Goal: Task Accomplishment & Management: Manage account settings

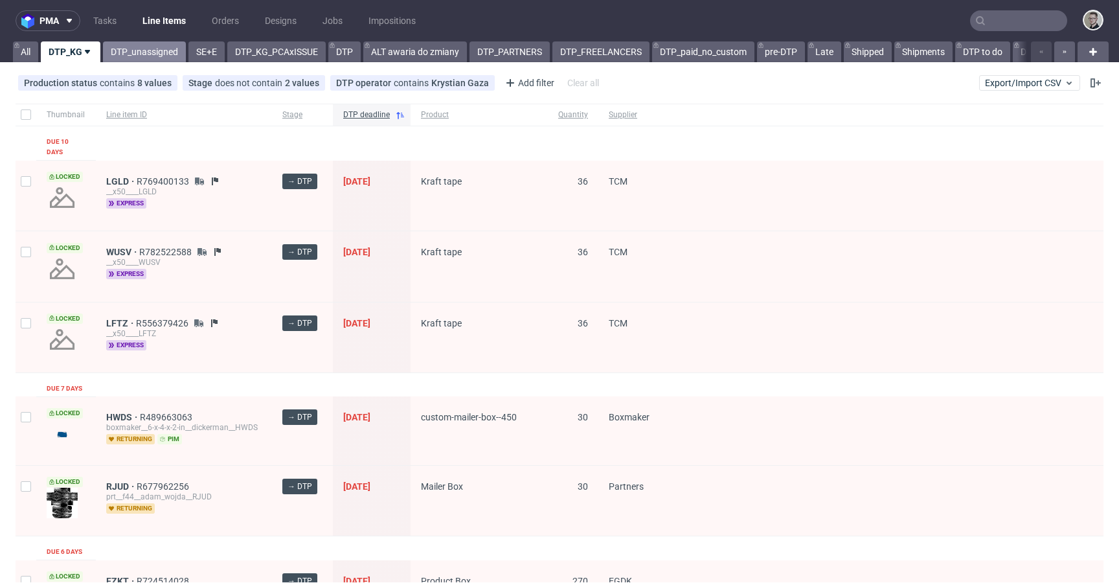
click at [153, 62] on link "DTP_unassigned" at bounding box center [144, 51] width 83 height 21
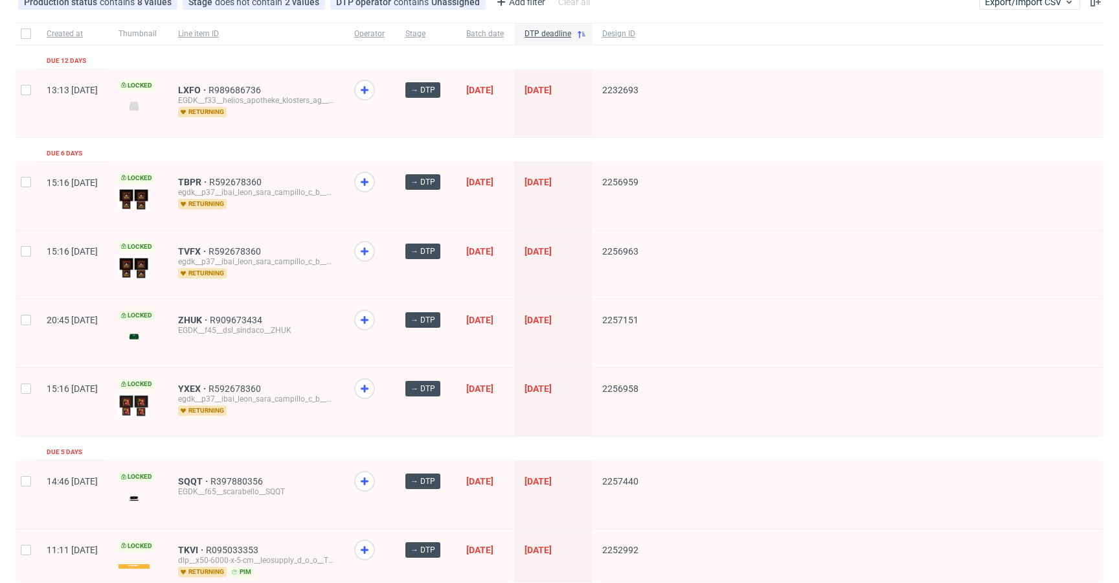
scroll to position [86, 0]
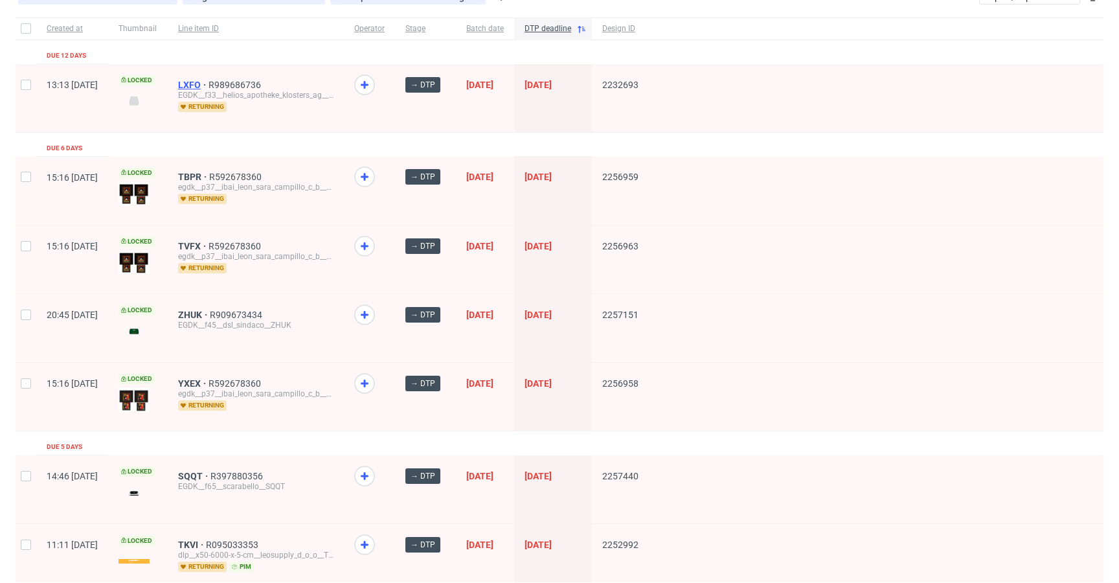
click at [209, 83] on span "LXFO" at bounding box center [193, 85] width 30 height 10
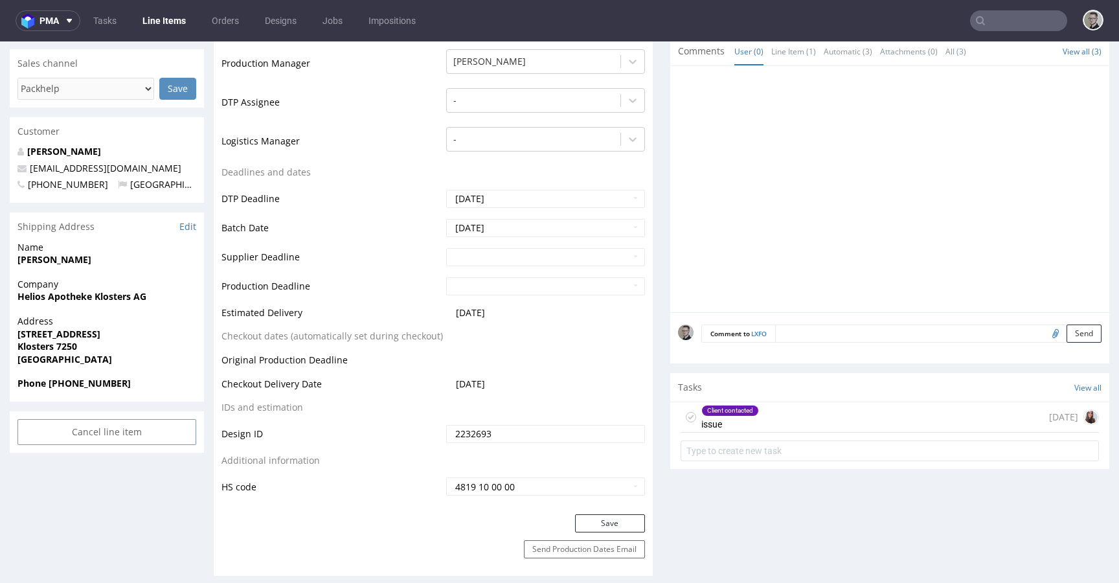
scroll to position [411, 0]
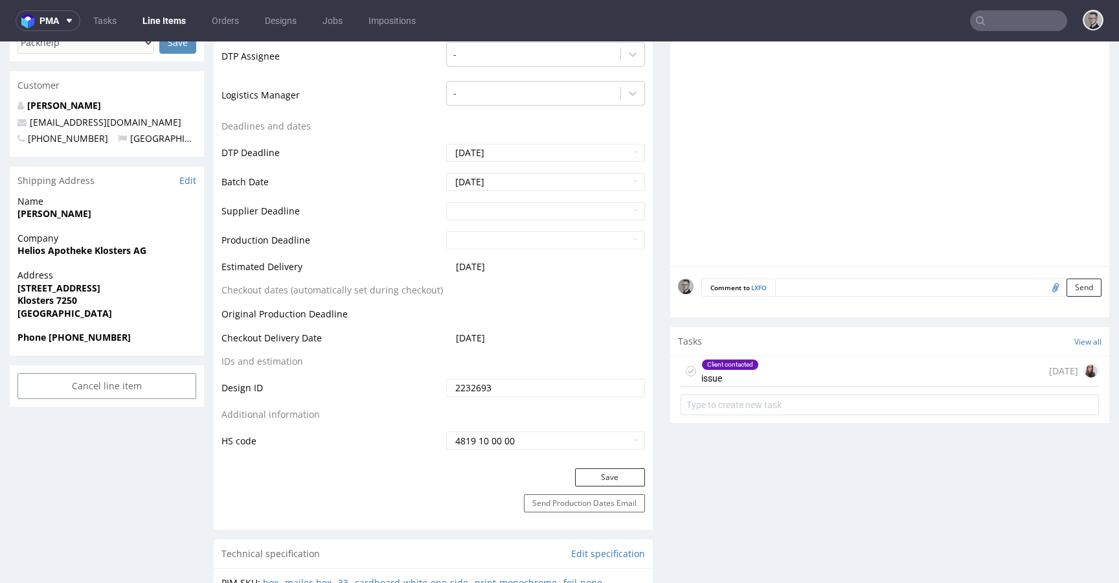
click at [740, 369] on div "Client contacted" at bounding box center [730, 364] width 56 height 10
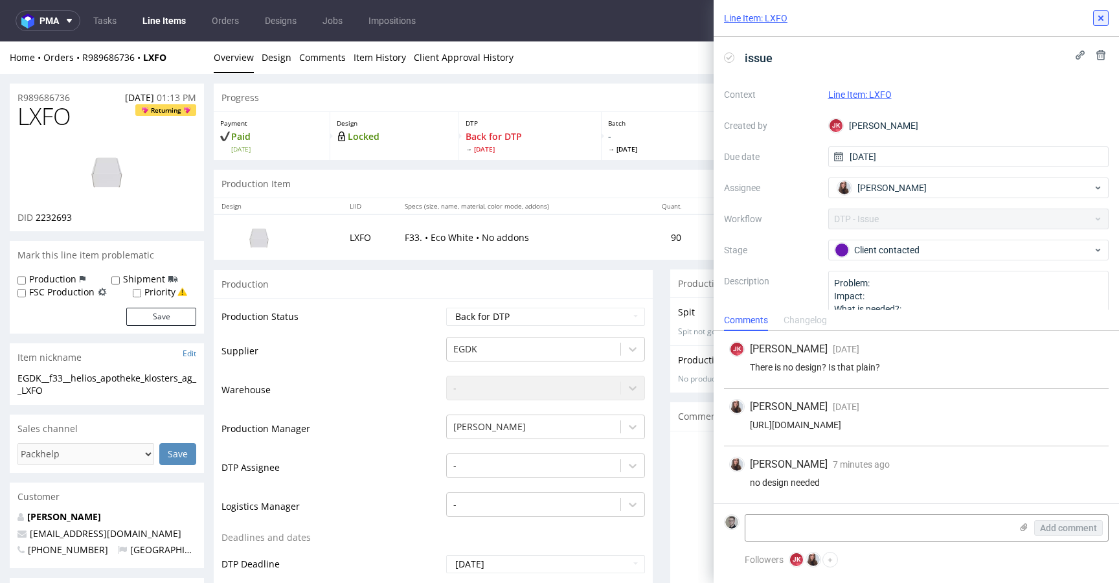
click at [1102, 18] on icon at bounding box center [1101, 18] width 10 height 10
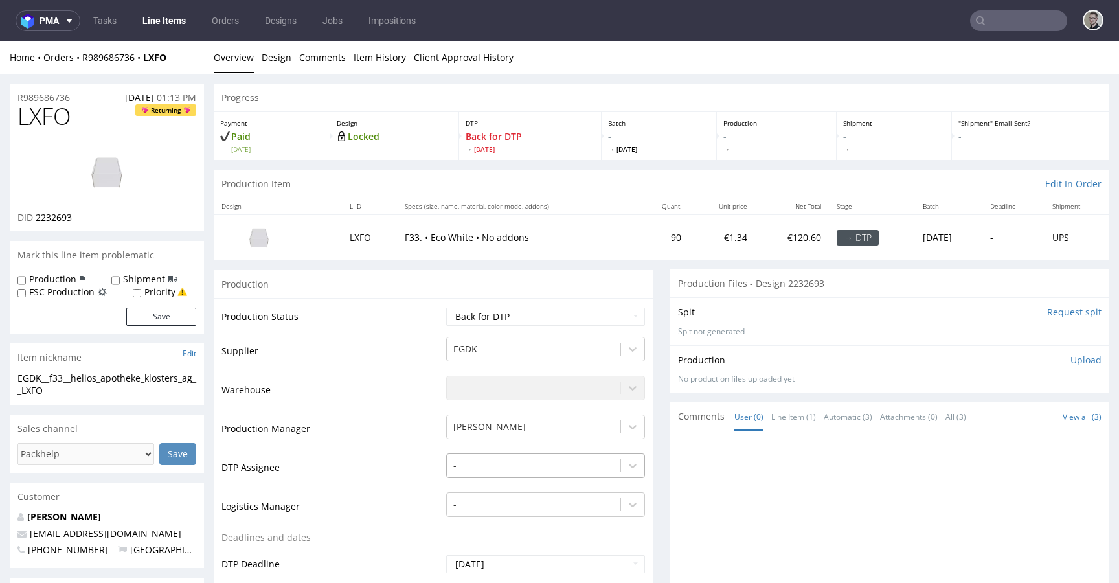
click at [510, 471] on div "-" at bounding box center [545, 462] width 199 height 18
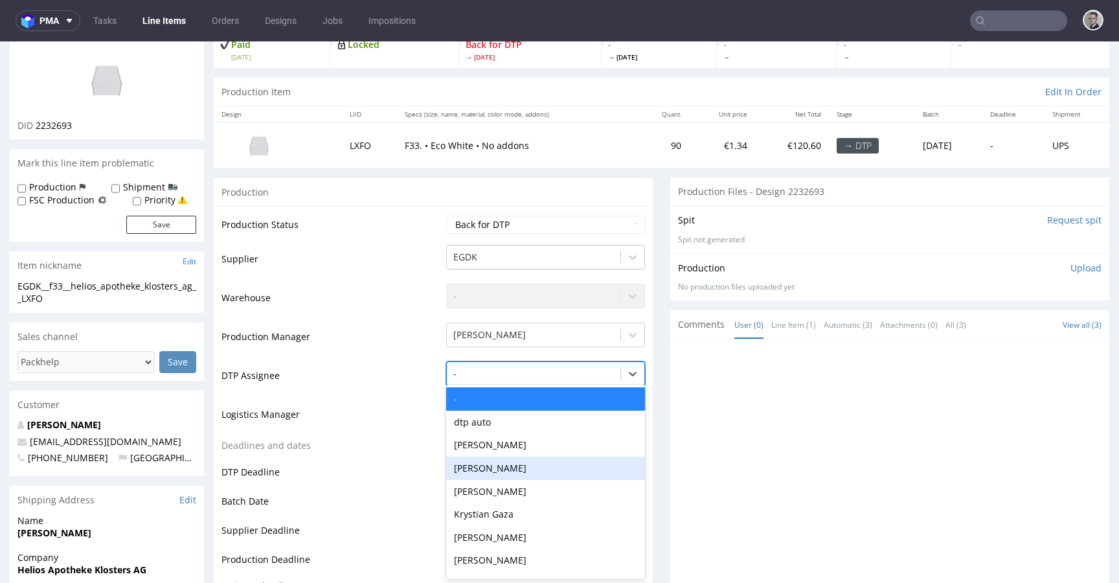
scroll to position [93, 0]
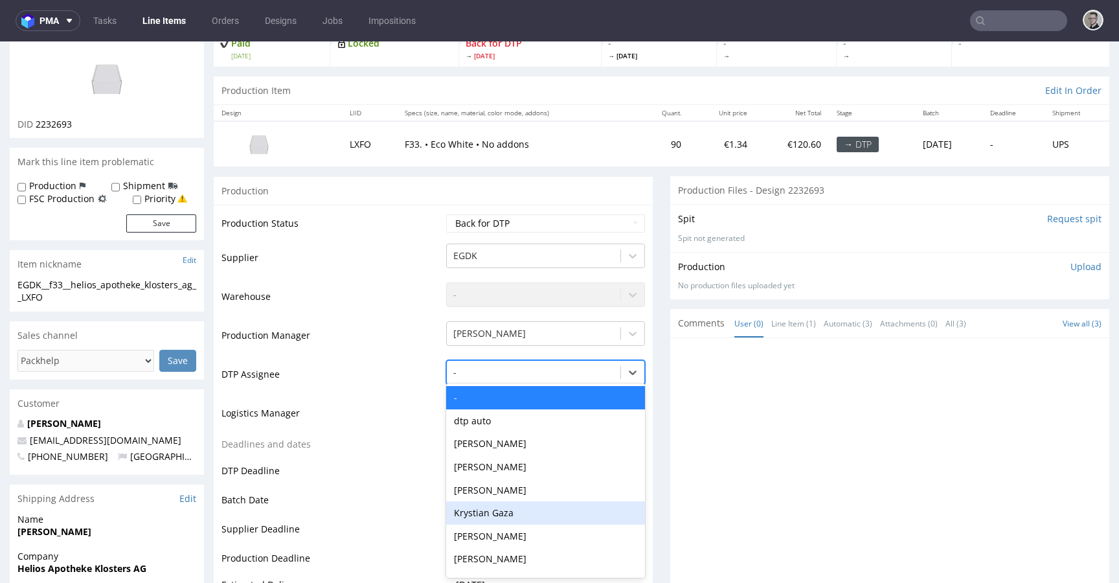
click at [484, 510] on div "Krystian Gaza" at bounding box center [545, 512] width 199 height 23
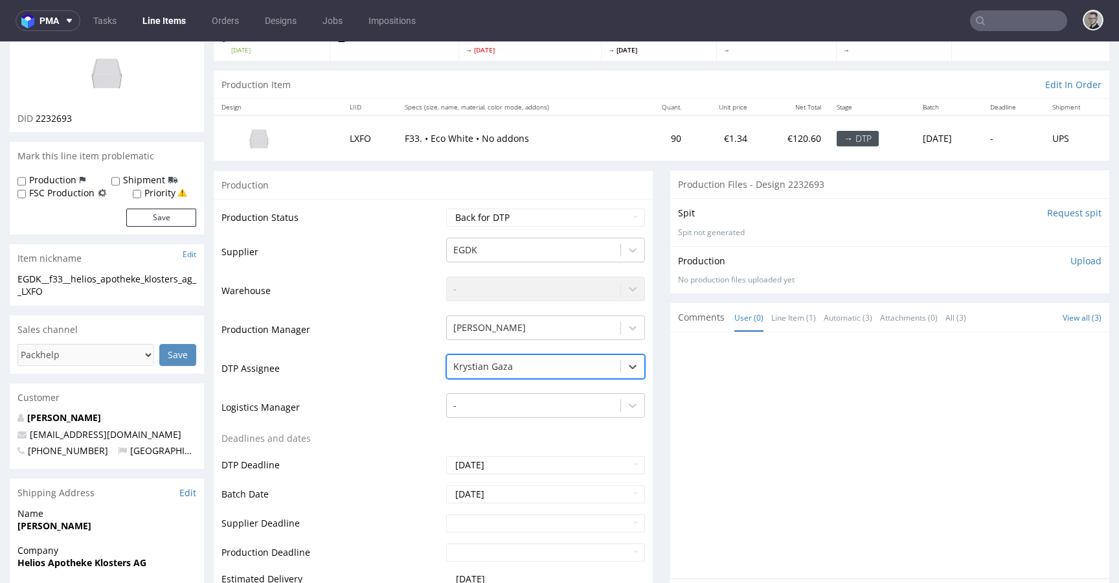
scroll to position [0, 0]
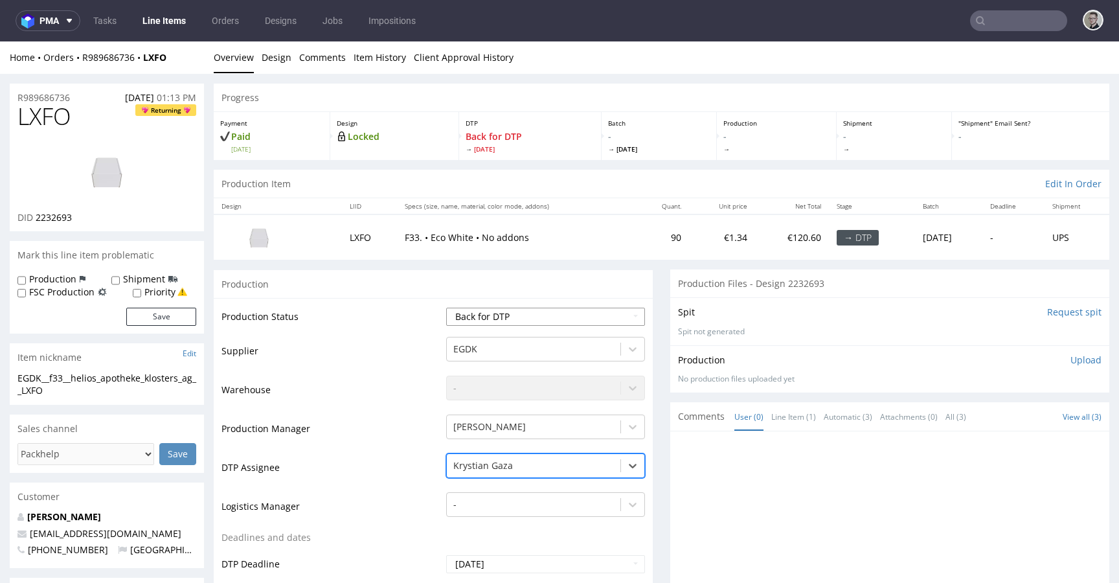
click at [512, 314] on select "Waiting for Artwork Waiting for Diecut Waiting for Mockup Waiting for DTP Waiti…" at bounding box center [545, 317] width 199 height 18
select select "dtp_in_process"
click at [446, 308] on select "Waiting for Artwork Waiting for Diecut Waiting for Mockup Waiting for DTP Waiti…" at bounding box center [545, 317] width 199 height 18
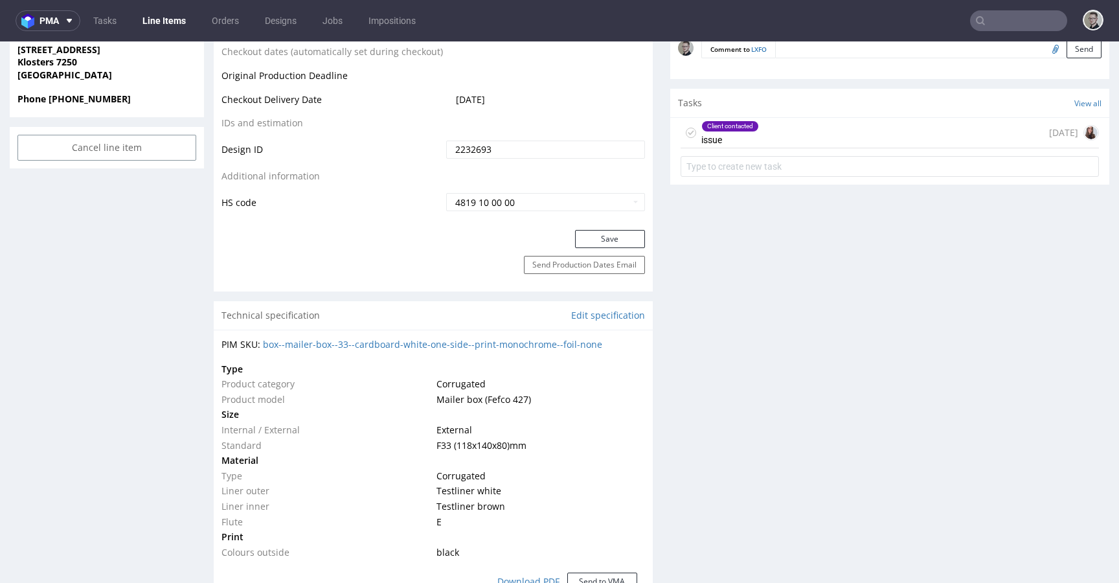
scroll to position [741, 0]
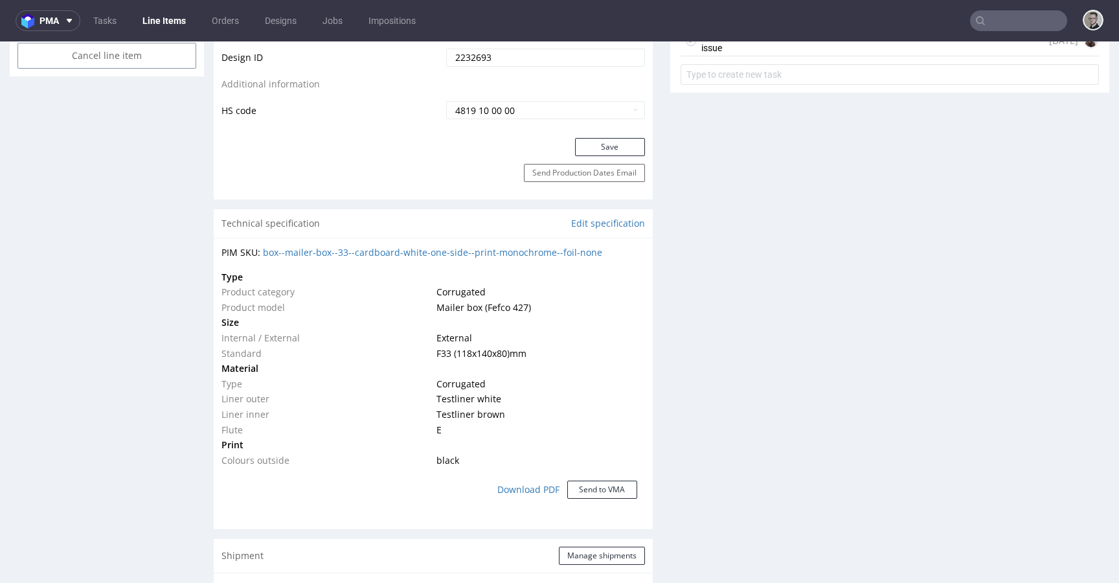
click at [614, 158] on div "Save" at bounding box center [433, 151] width 439 height 26
click at [590, 142] on button "Save" at bounding box center [610, 147] width 70 height 18
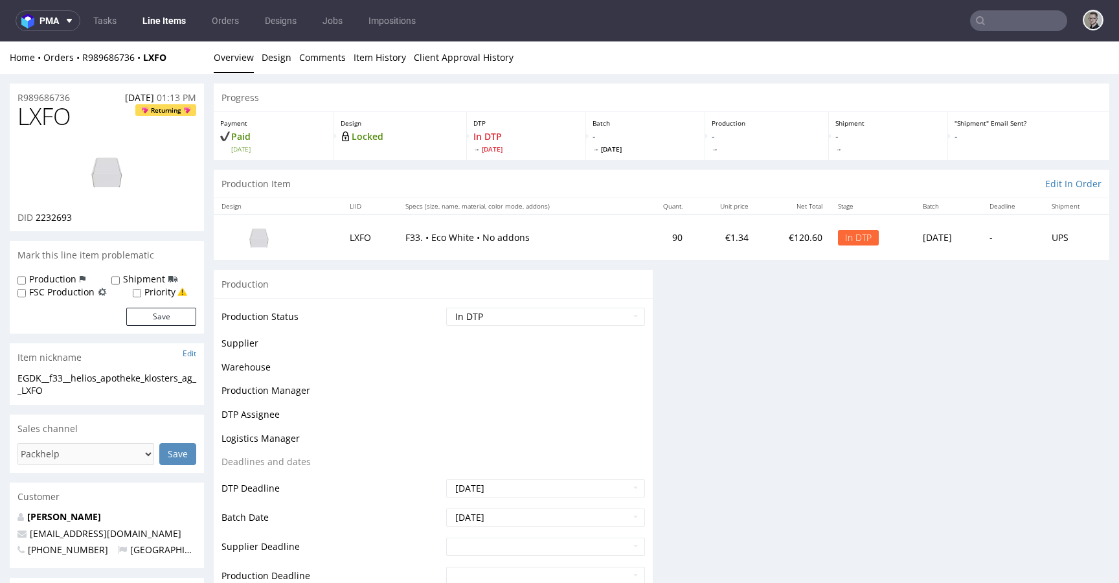
scroll to position [0, 0]
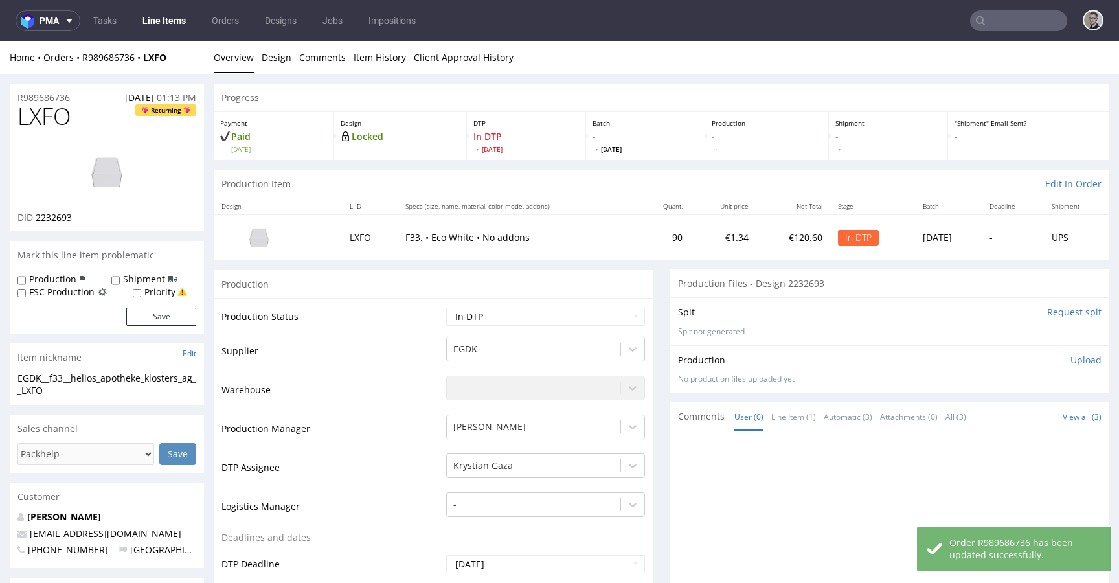
click at [45, 277] on label "Production" at bounding box center [52, 279] width 47 height 13
click at [26, 277] on input "Production" at bounding box center [21, 280] width 8 height 10
checkbox input "true"
click at [153, 313] on button "Save" at bounding box center [161, 317] width 70 height 18
click at [1047, 310] on input "Request spit" at bounding box center [1074, 312] width 54 height 13
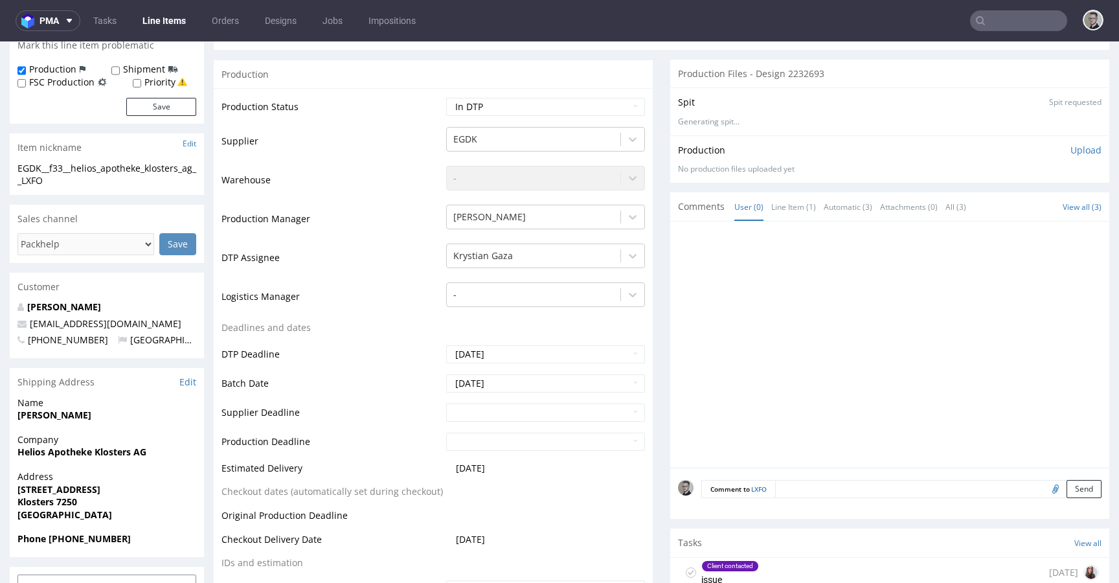
scroll to position [214, 0]
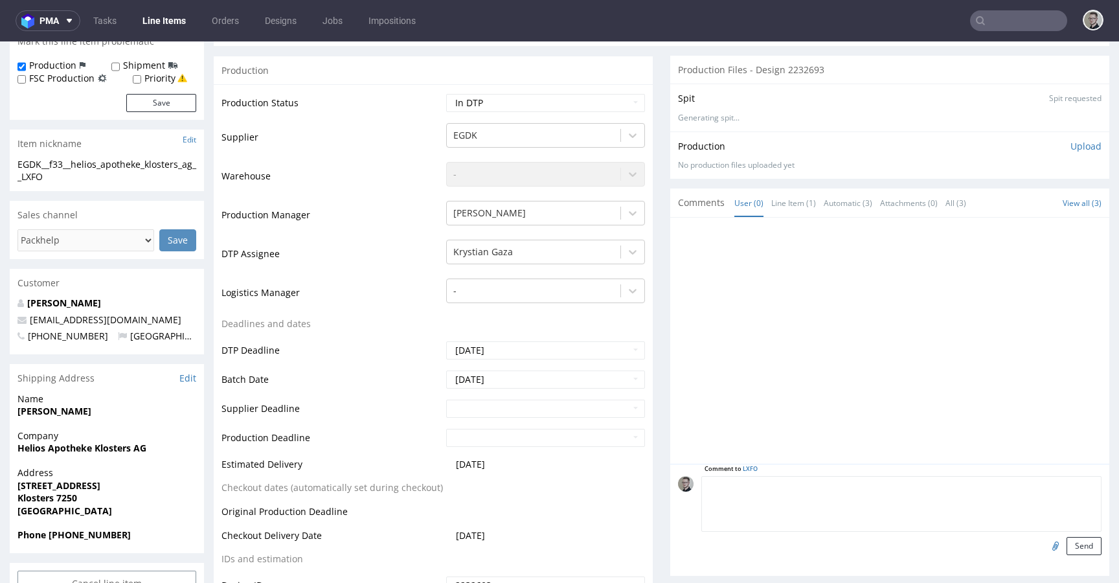
click at [875, 482] on textarea at bounding box center [901, 504] width 400 height 56
type textarea "plain"
click at [1067, 545] on button "Send" at bounding box center [1084, 546] width 35 height 18
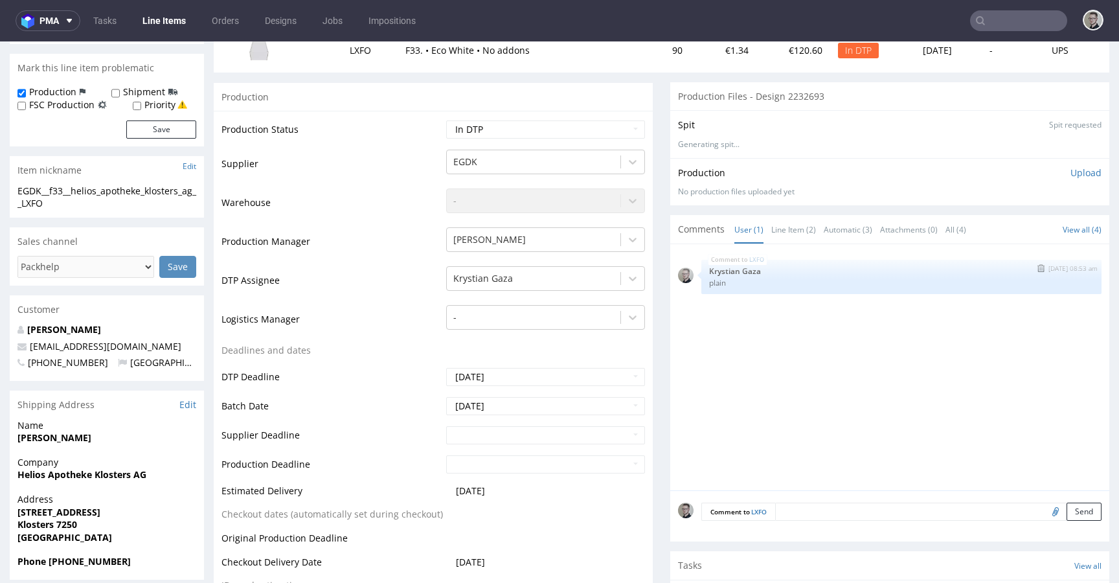
scroll to position [231, 0]
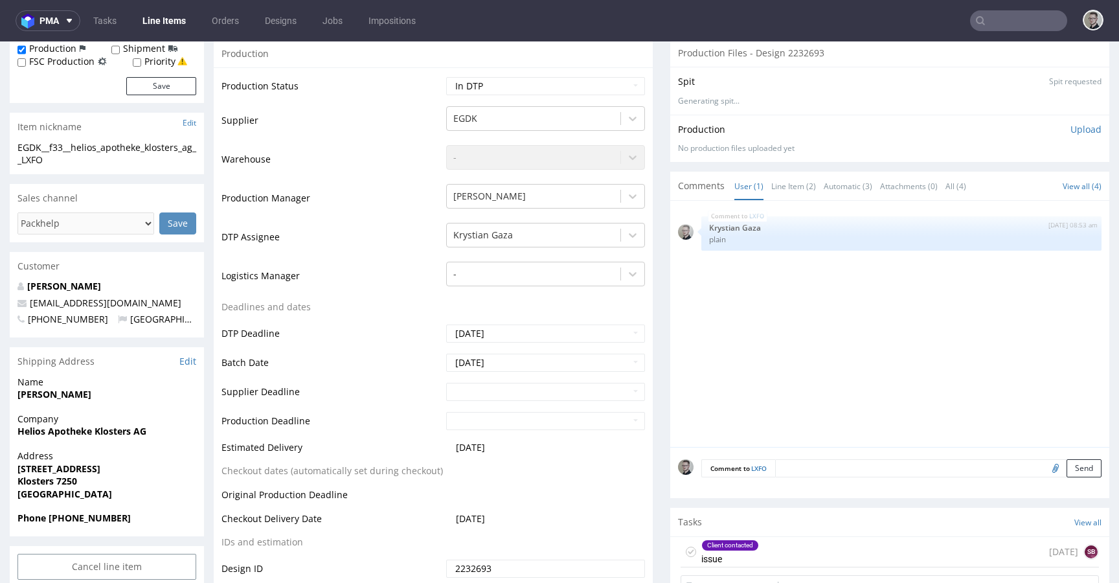
click at [686, 550] on icon at bounding box center [691, 552] width 10 height 10
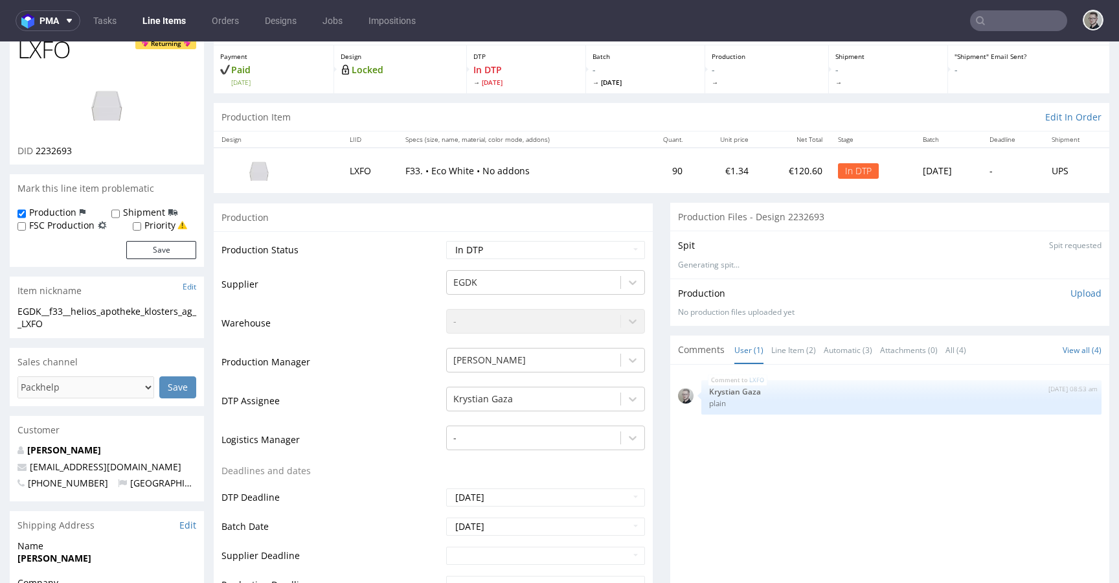
scroll to position [0, 0]
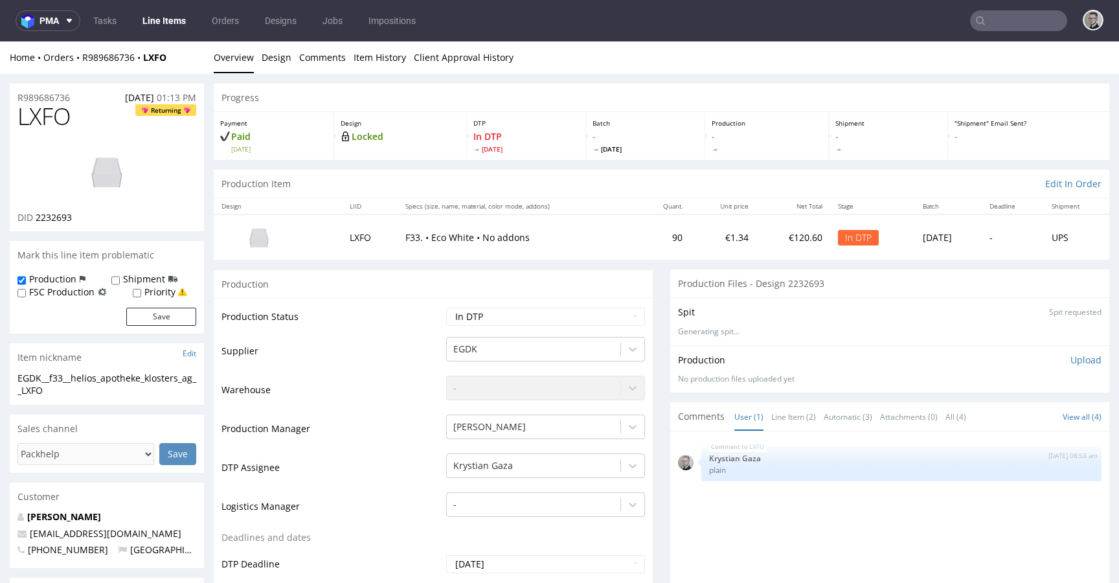
click at [73, 355] on div "Item nickname Edit" at bounding box center [107, 357] width 194 height 28
click at [56, 372] on div "EGDK__f33__helios_apotheke_klosters_ag__LXFO" at bounding box center [106, 384] width 179 height 25
copy div "EGDK__f33__helios_apotheke_klosters_ag__LXFO Update"
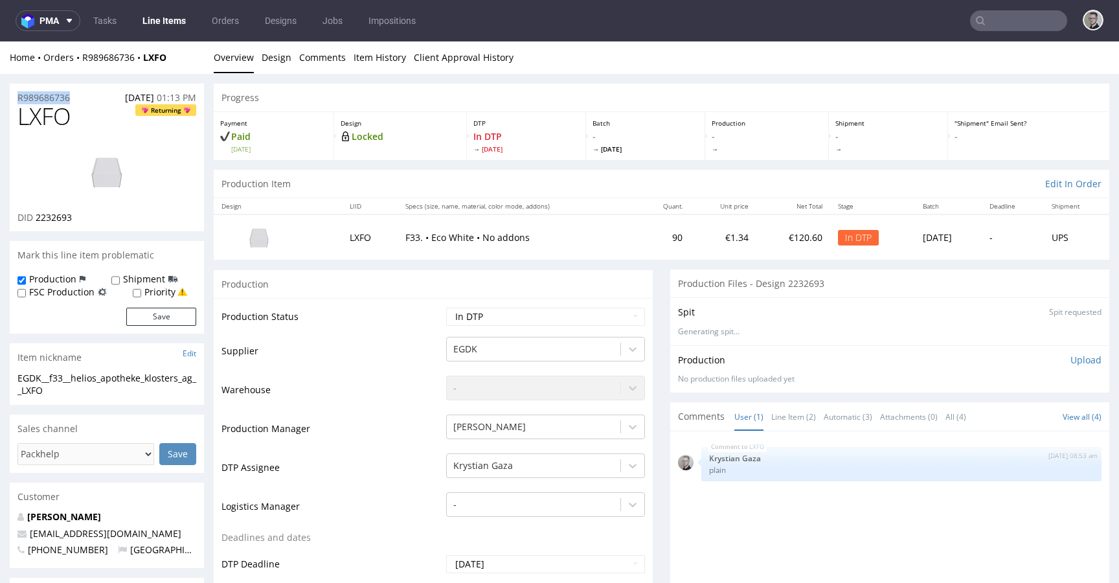
drag, startPoint x: 83, startPoint y: 96, endPoint x: -43, endPoint y: 71, distance: 128.8
copy div "Overview Design Comments Item History Client Approval History R989686736"
click at [1073, 357] on p "Upload" at bounding box center [1085, 360] width 31 height 13
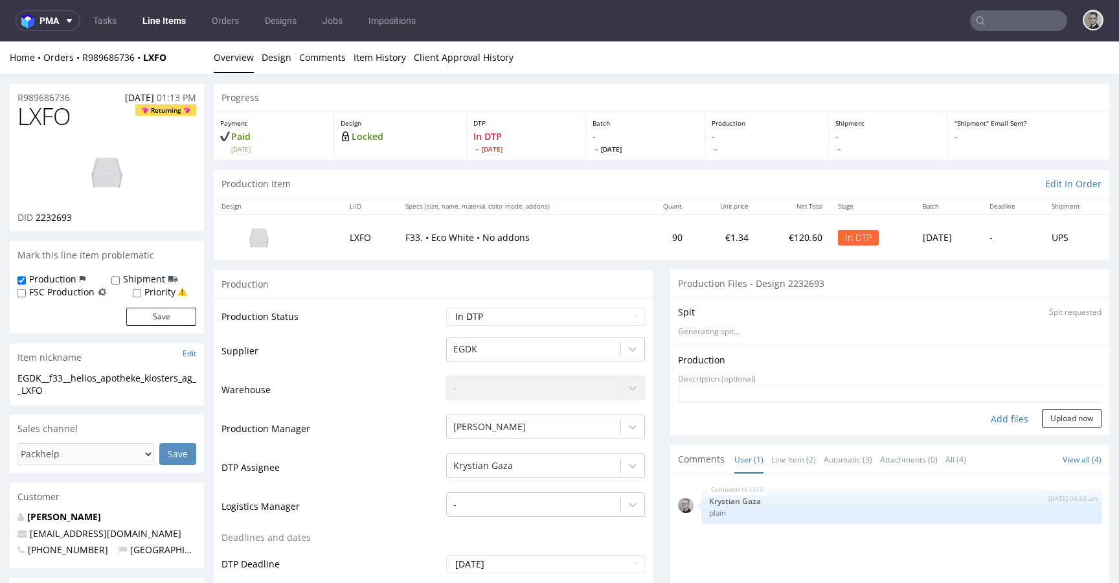
click at [999, 416] on div "Add files" at bounding box center [1009, 418] width 65 height 19
type input "C:\fakepath\EGDK__f33__helios_apotheke_klosters_ag__LXFO__d2232693__oR989686736…"
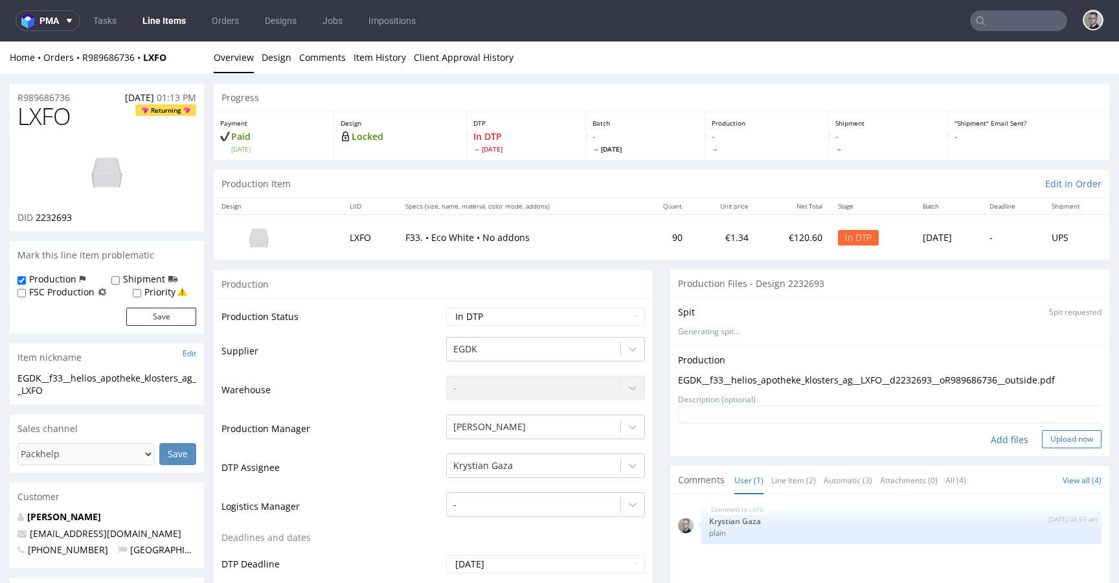
click at [1045, 435] on button "Upload now" at bounding box center [1072, 439] width 60 height 18
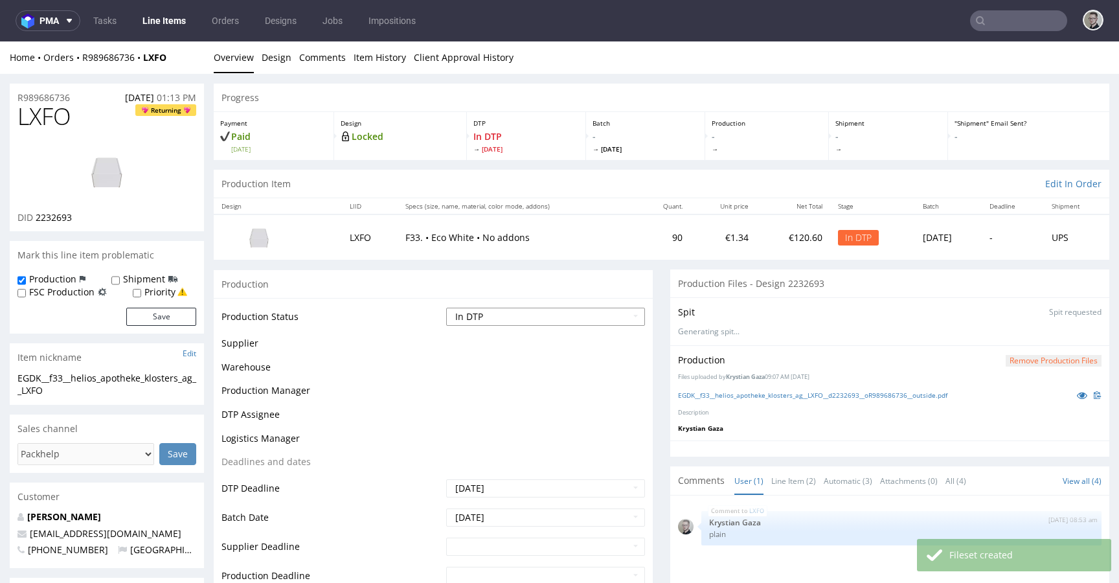
click at [572, 315] on select "Waiting for Artwork Waiting for Diecut Waiting for Mockup Waiting for DTP Waiti…" at bounding box center [545, 317] width 199 height 18
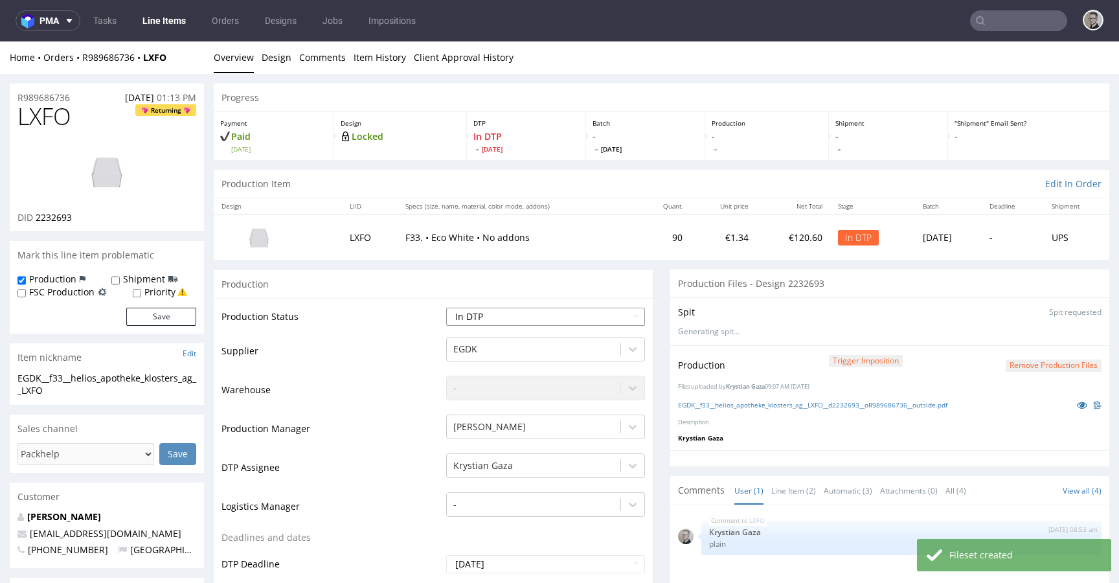
select select "dtp_production_ready"
click at [446, 308] on select "Waiting for Artwork Waiting for Diecut Waiting for Mockup Waiting for DTP Waiti…" at bounding box center [545, 317] width 199 height 18
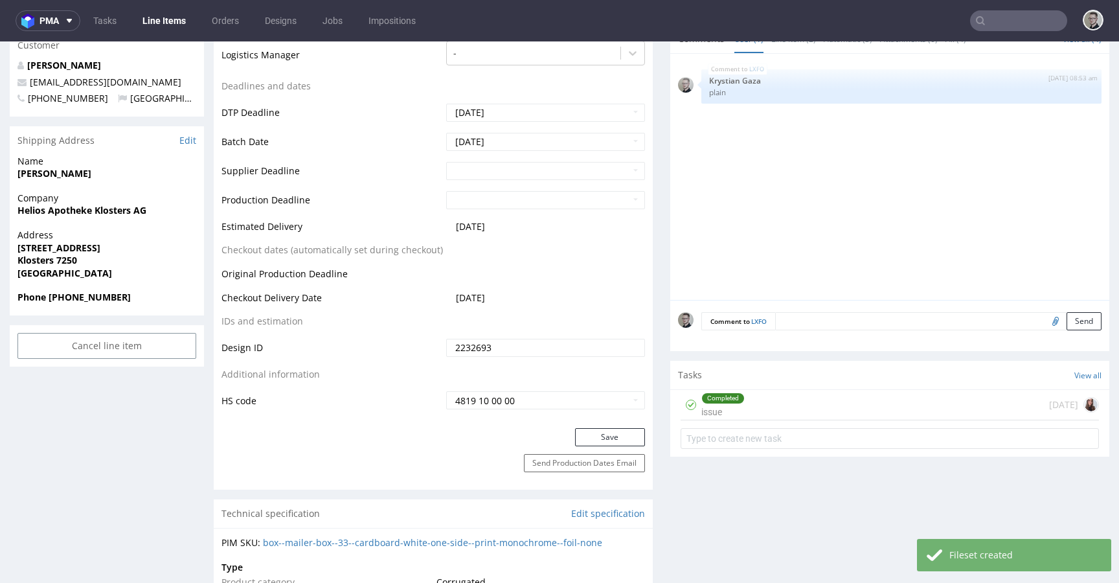
scroll to position [764, 0]
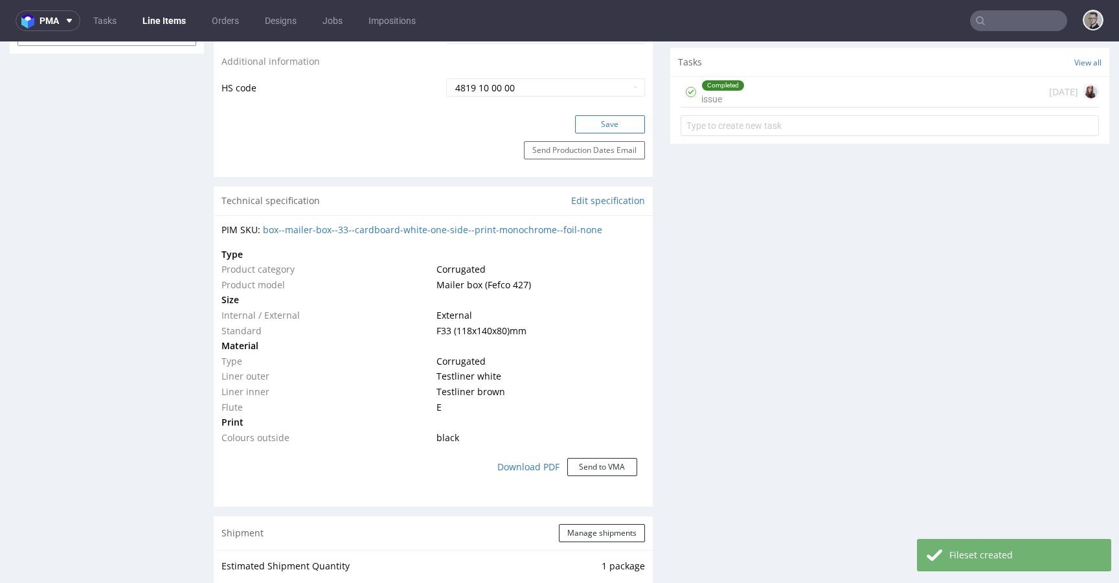
click at [610, 128] on button "Save" at bounding box center [610, 124] width 70 height 18
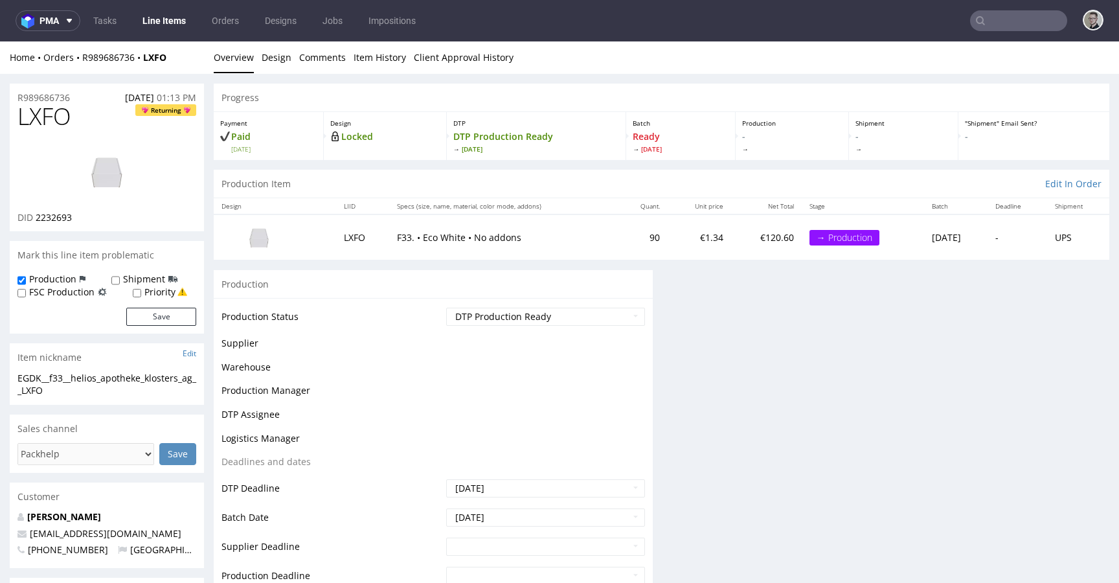
scroll to position [0, 0]
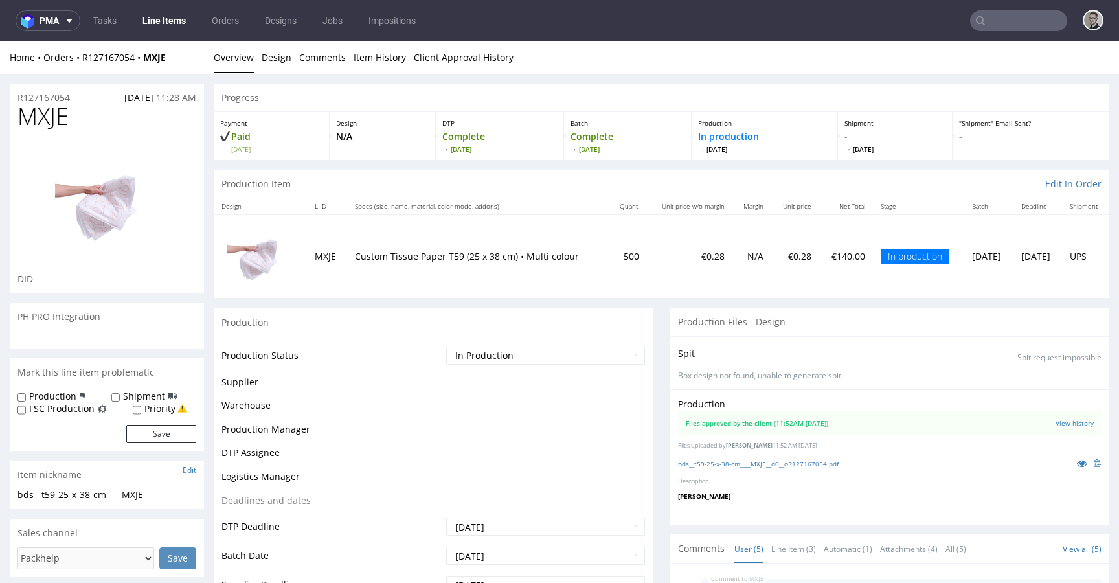
scroll to position [40, 0]
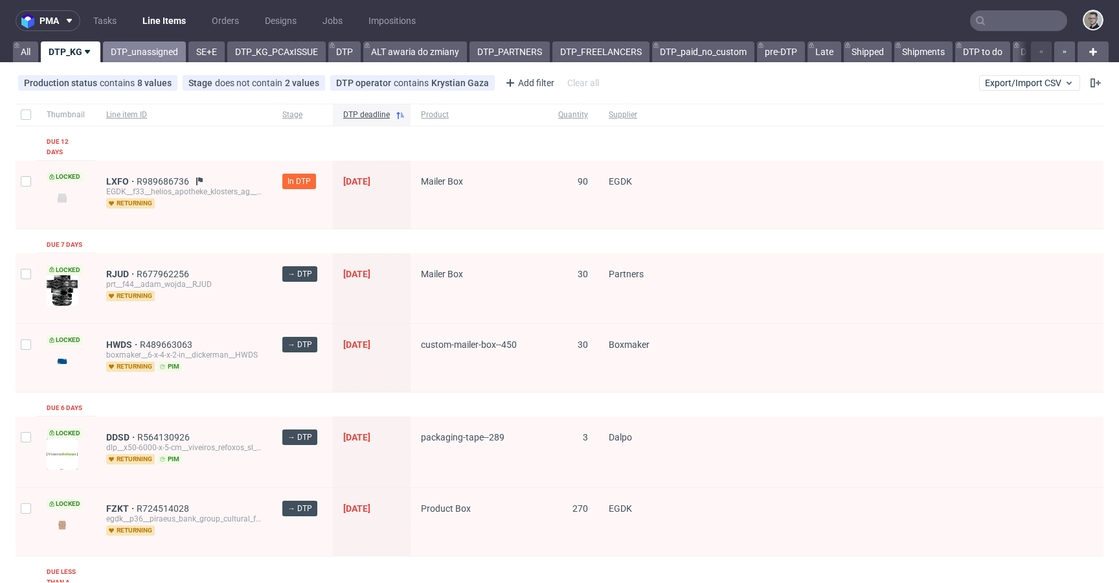
click at [152, 49] on link "DTP_unassigned" at bounding box center [144, 51] width 83 height 21
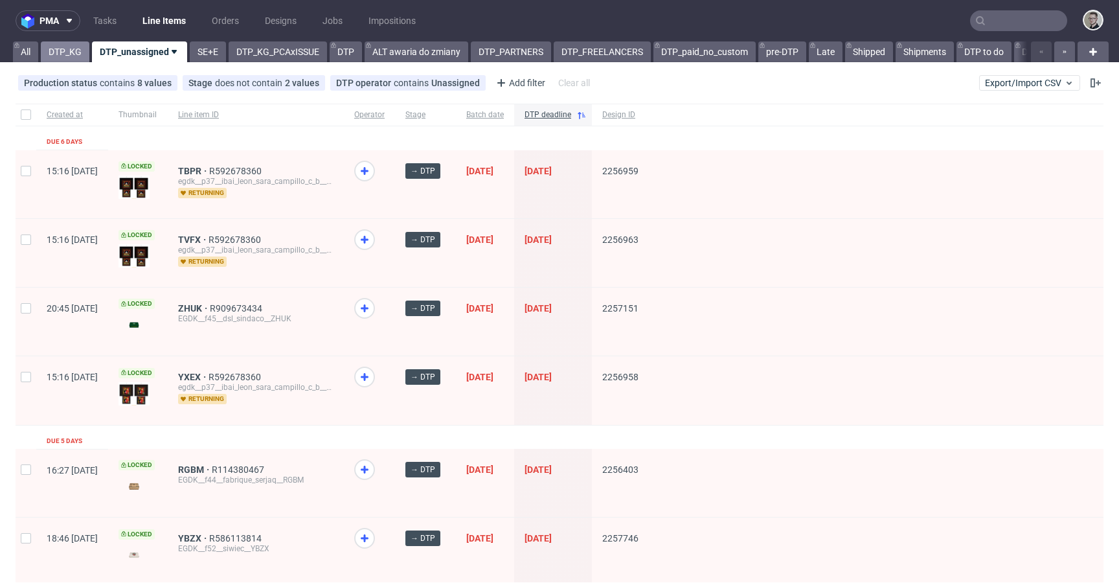
click at [58, 51] on link "DTP_KG" at bounding box center [65, 51] width 49 height 21
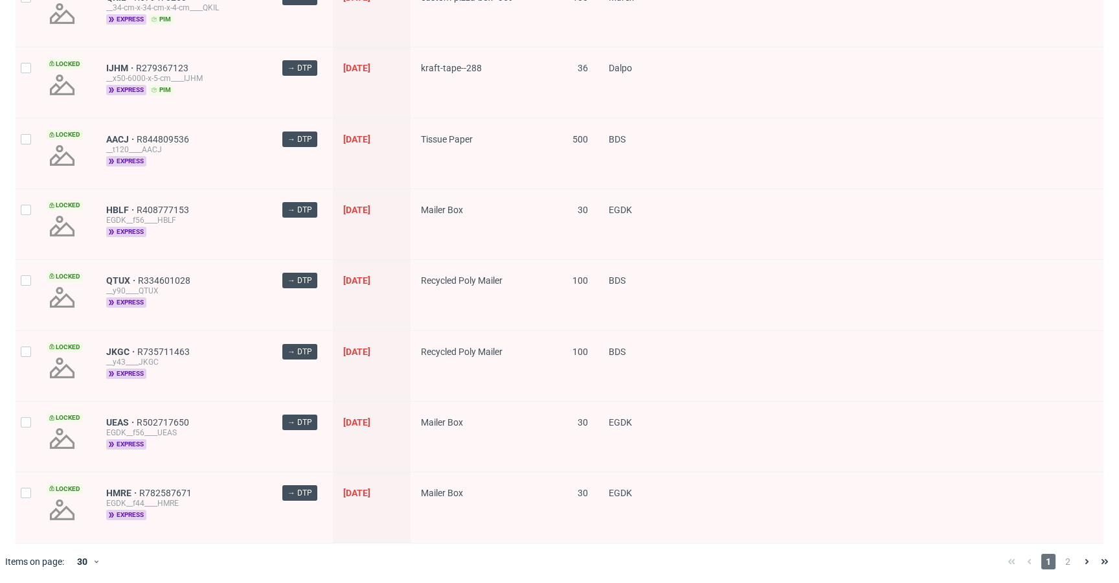
scroll to position [1796, 0]
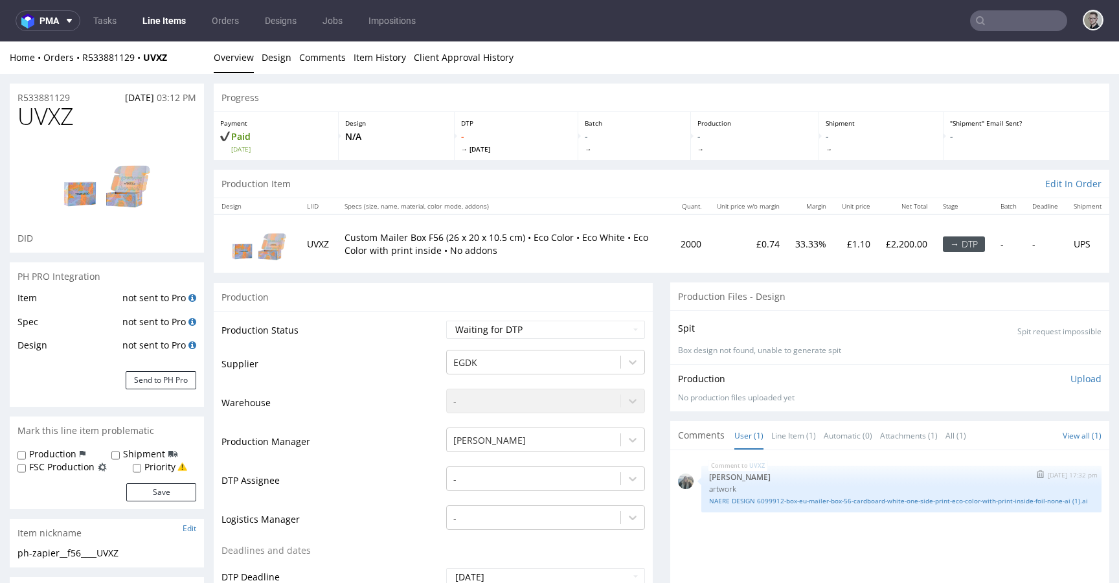
click at [818, 495] on div "NAERE DESIGN 6099912-box-eu-mailer-box-56-cardboard-white-one-side-print-eco-co…" at bounding box center [901, 499] width 385 height 12
click at [818, 501] on link "NAERE DESIGN 6099912-box-eu-mailer-box-56-cardboard-white-one-side-print-eco-co…" at bounding box center [901, 501] width 385 height 10
click at [539, 256] on td "Custom Mailer Box F56 (26 x 20 x 10.5 cm) • Eco Color • Eco White • Eco Color w…" at bounding box center [505, 243] width 336 height 58
click at [585, 290] on div "Production" at bounding box center [433, 296] width 439 height 29
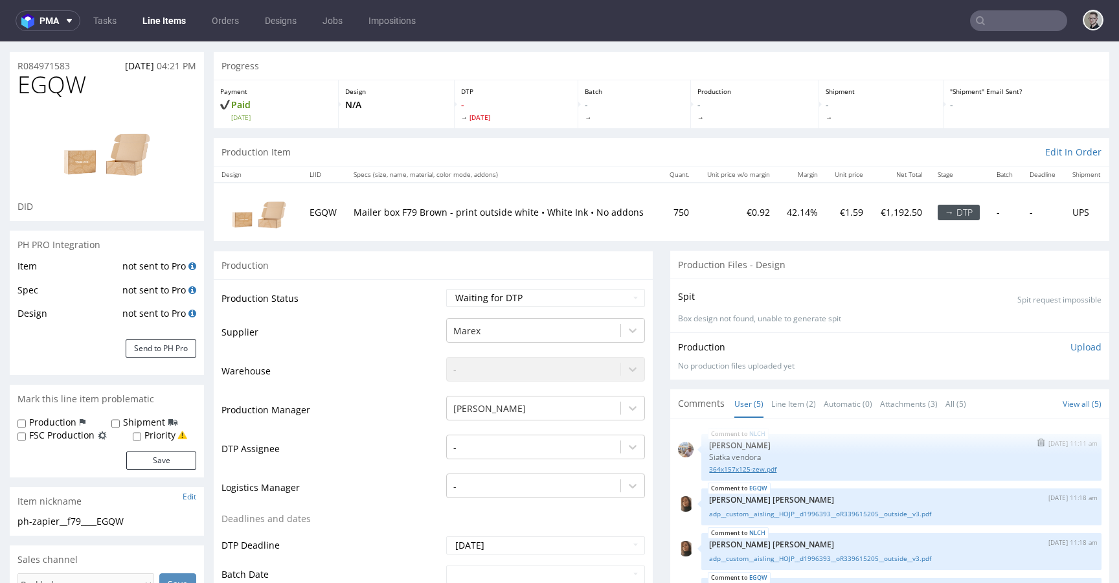
scroll to position [94, 0]
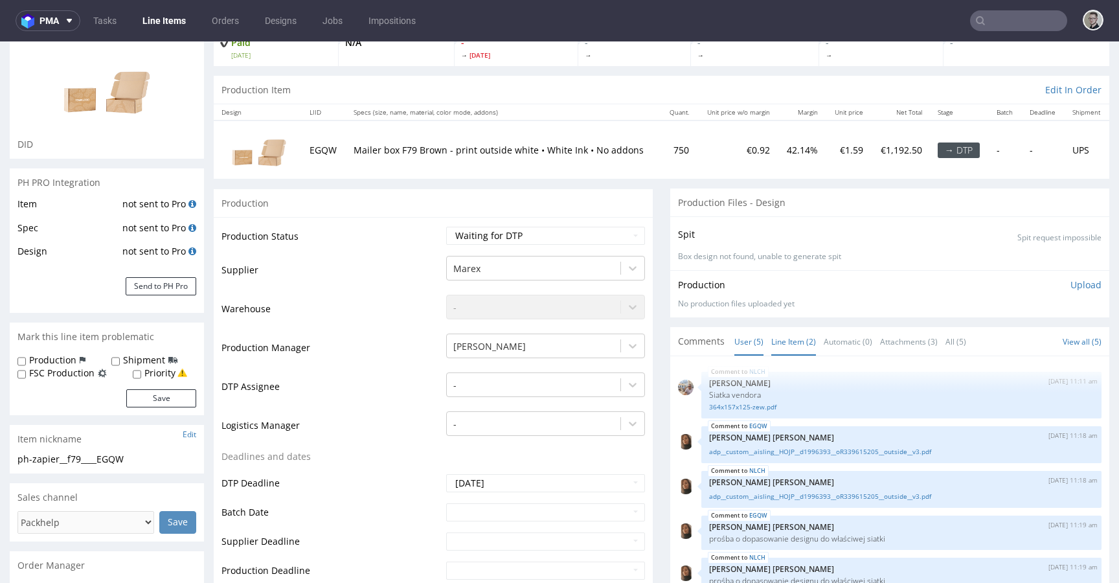
click at [776, 334] on link "Line Item (2)" at bounding box center [793, 342] width 45 height 28
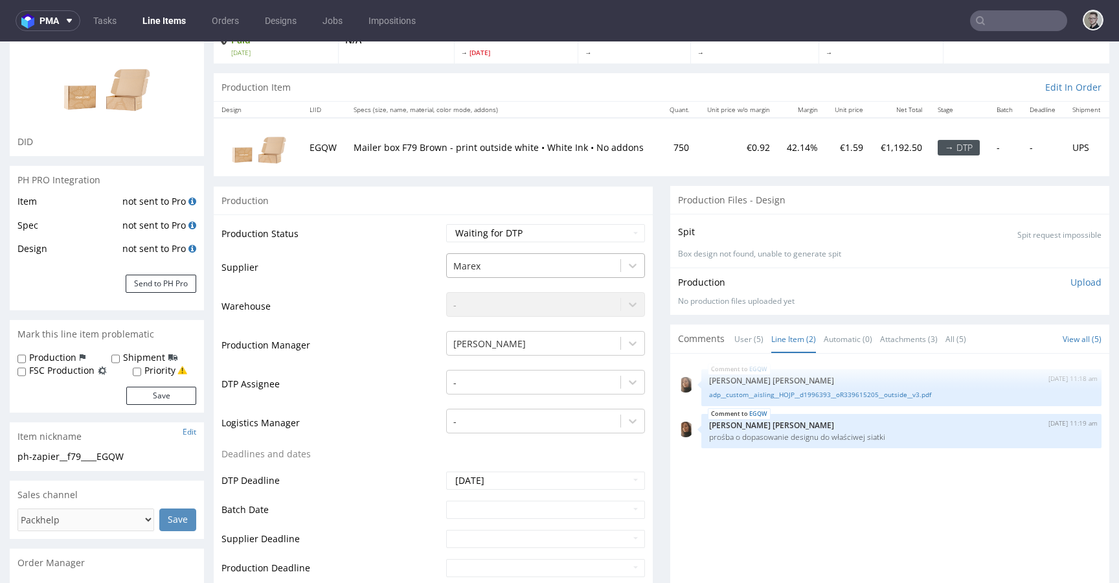
scroll to position [96, 0]
click at [854, 397] on link "adp__custom__aisling__HOJP__d1996393__oR339615205__outside__v3.pdf" at bounding box center [901, 395] width 385 height 10
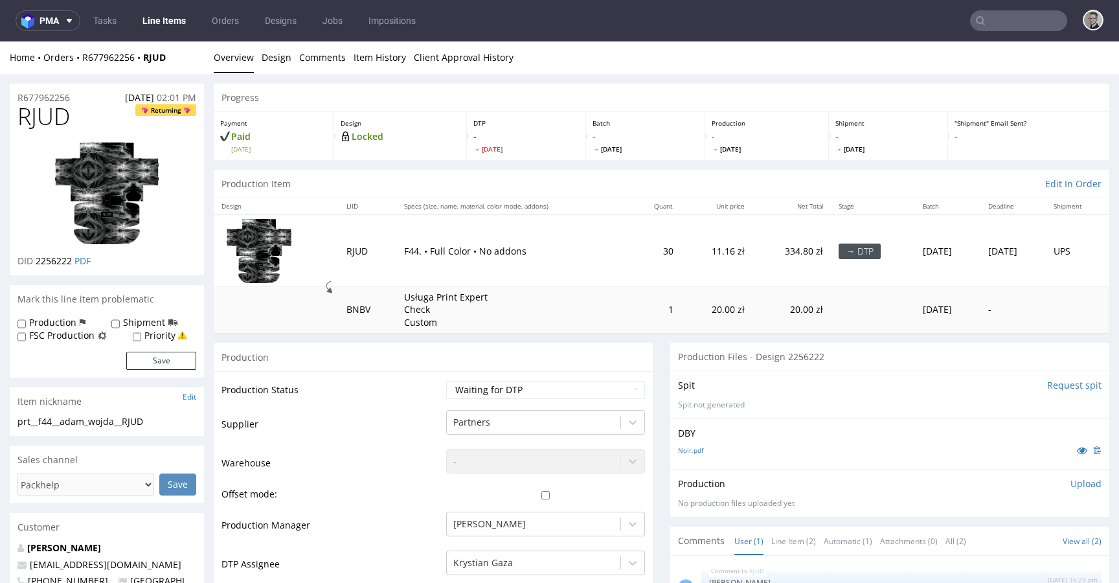
click at [1047, 385] on input "Request spit" at bounding box center [1074, 385] width 54 height 13
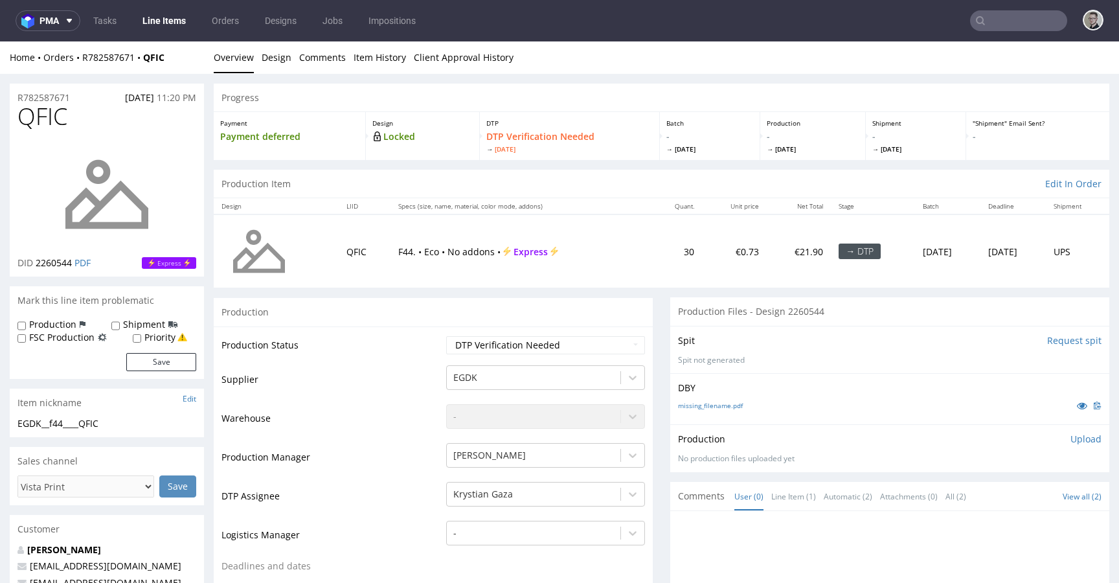
click at [1055, 340] on input "Request spit" at bounding box center [1074, 340] width 54 height 13
click at [1061, 339] on input "Request spit" at bounding box center [1074, 340] width 54 height 13
click at [1053, 341] on input "Request spit" at bounding box center [1074, 340] width 54 height 13
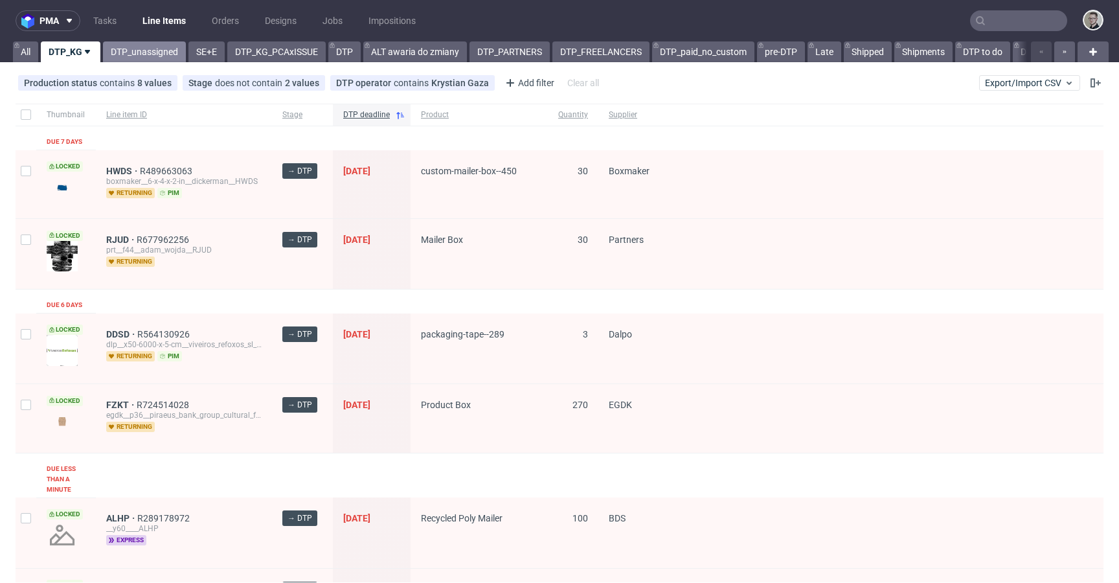
click at [151, 46] on link "DTP_unassigned" at bounding box center [144, 51] width 83 height 21
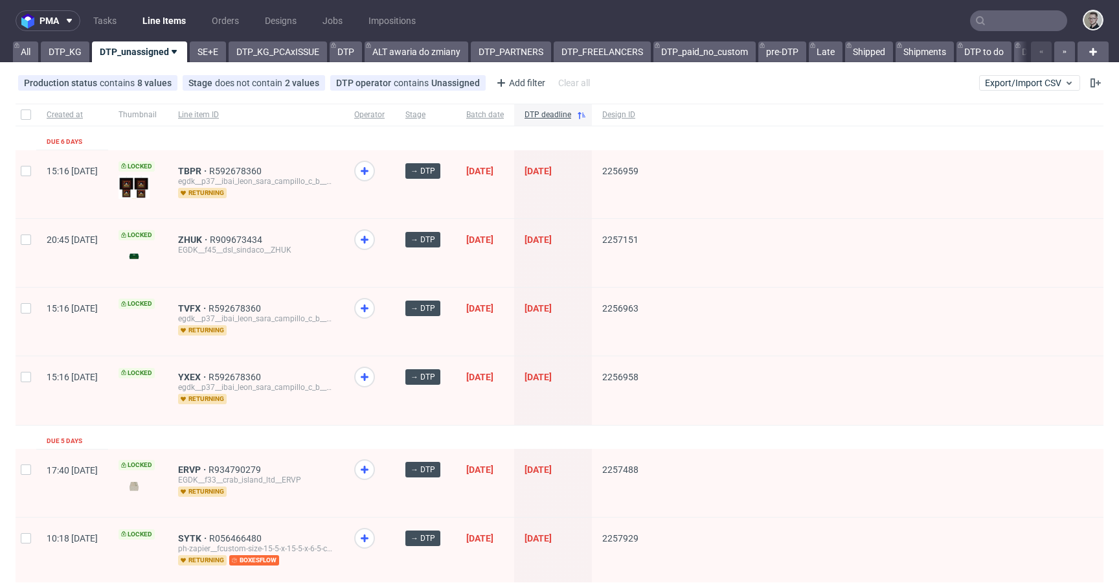
scroll to position [106, 0]
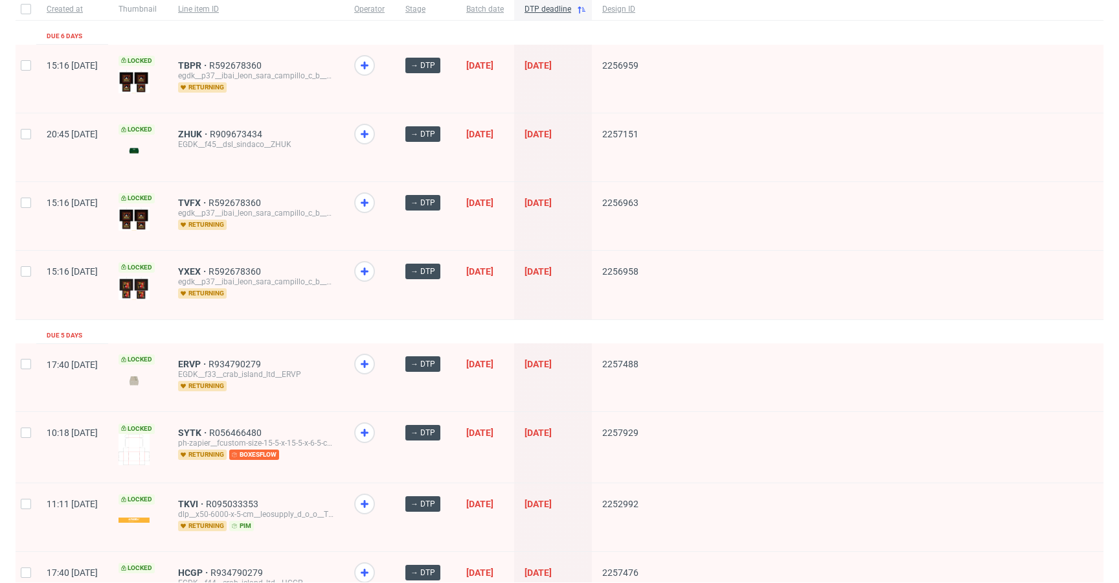
click at [395, 304] on div at bounding box center [369, 285] width 51 height 68
drag, startPoint x: 236, startPoint y: 271, endPoint x: 234, endPoint y: 232, distance: 38.3
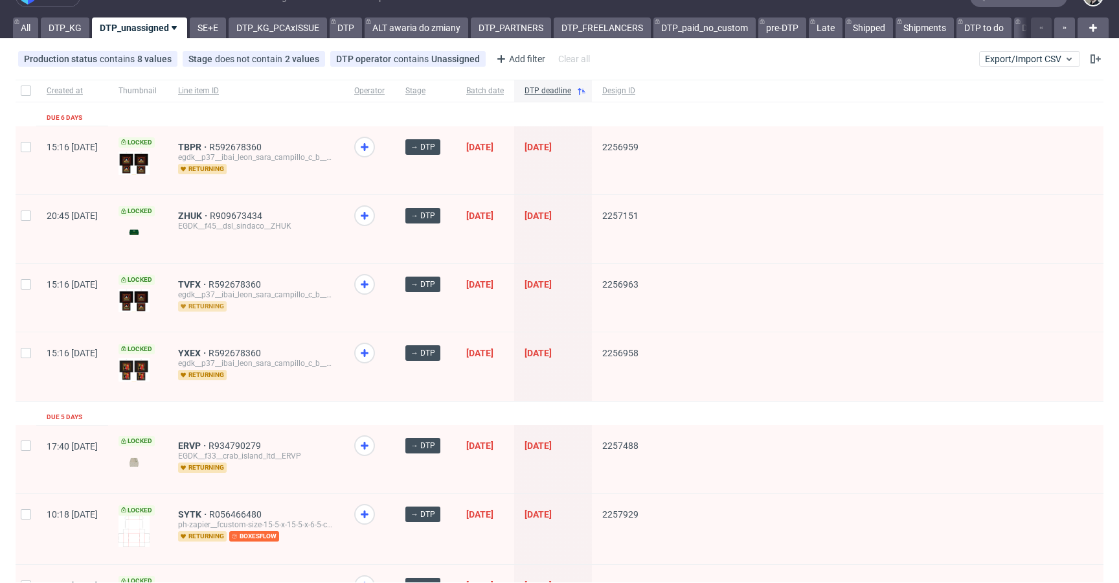
scroll to position [0, 0]
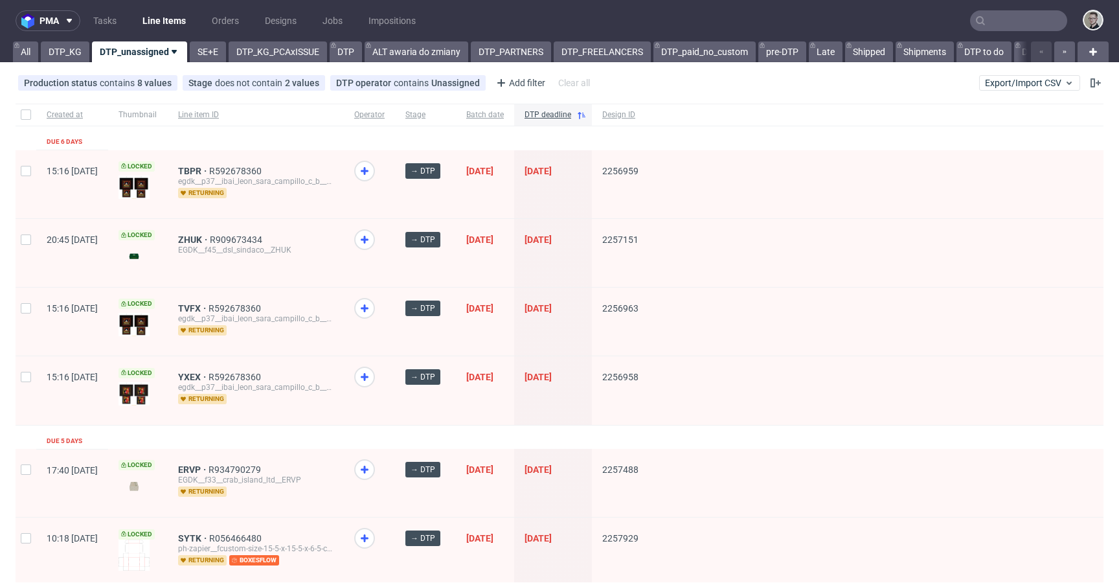
click at [395, 365] on div at bounding box center [369, 390] width 51 height 68
click at [372, 305] on icon at bounding box center [365, 308] width 16 height 16
click at [368, 377] on use at bounding box center [365, 377] width 8 height 8
click at [372, 167] on icon at bounding box center [365, 171] width 16 height 16
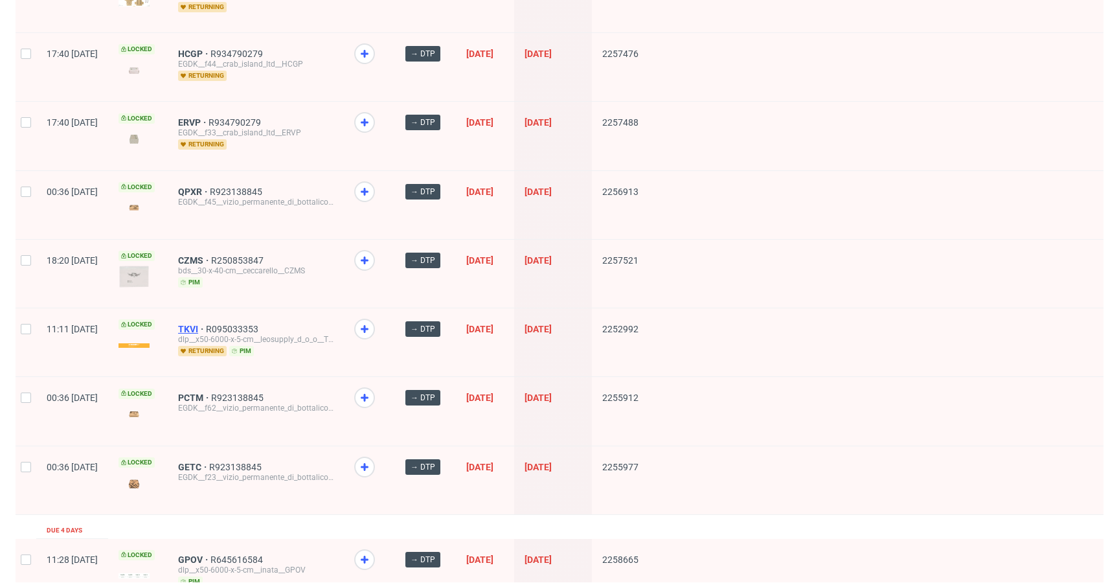
scroll to position [802, 0]
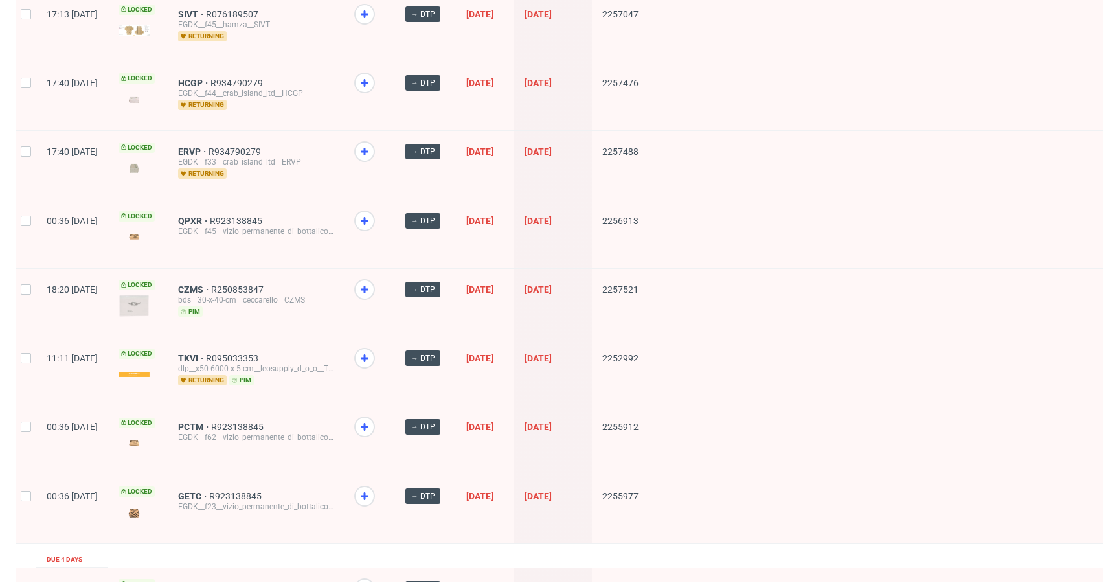
drag, startPoint x: 227, startPoint y: 148, endPoint x: 220, endPoint y: 91, distance: 56.9
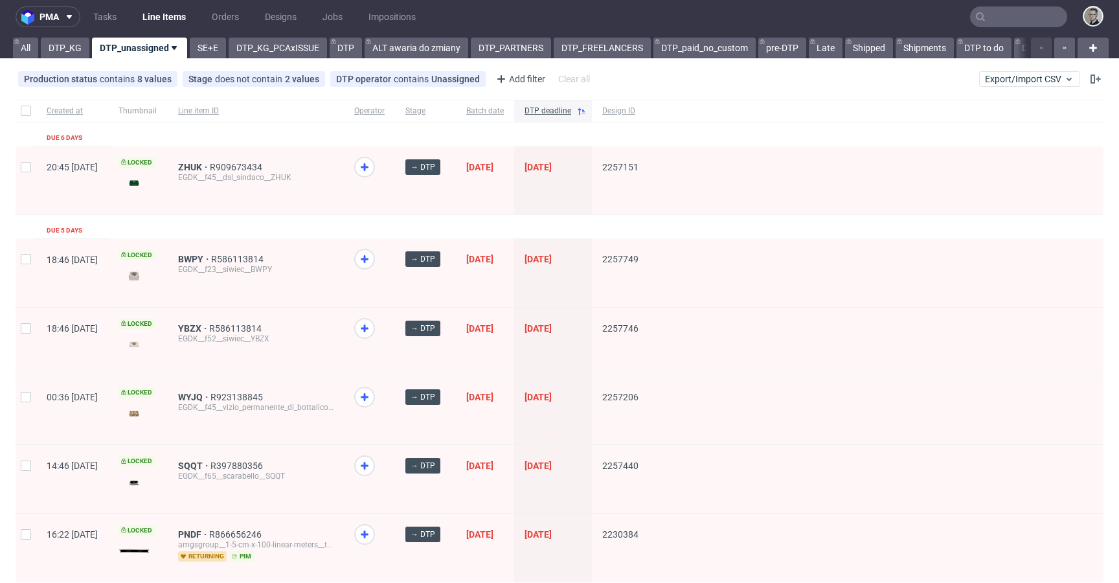
scroll to position [0, 0]
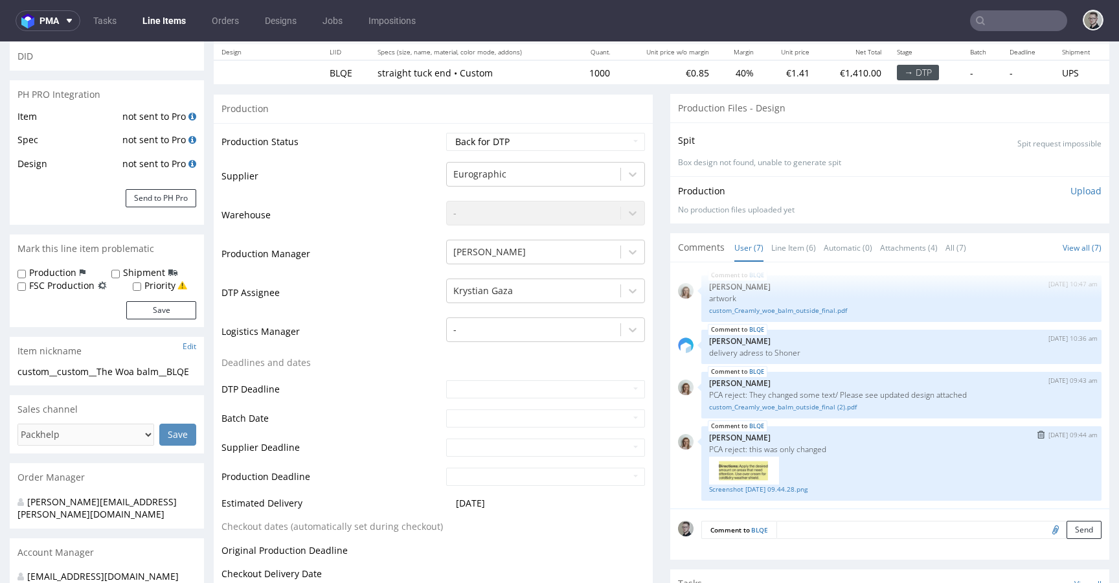
scroll to position [163, 0]
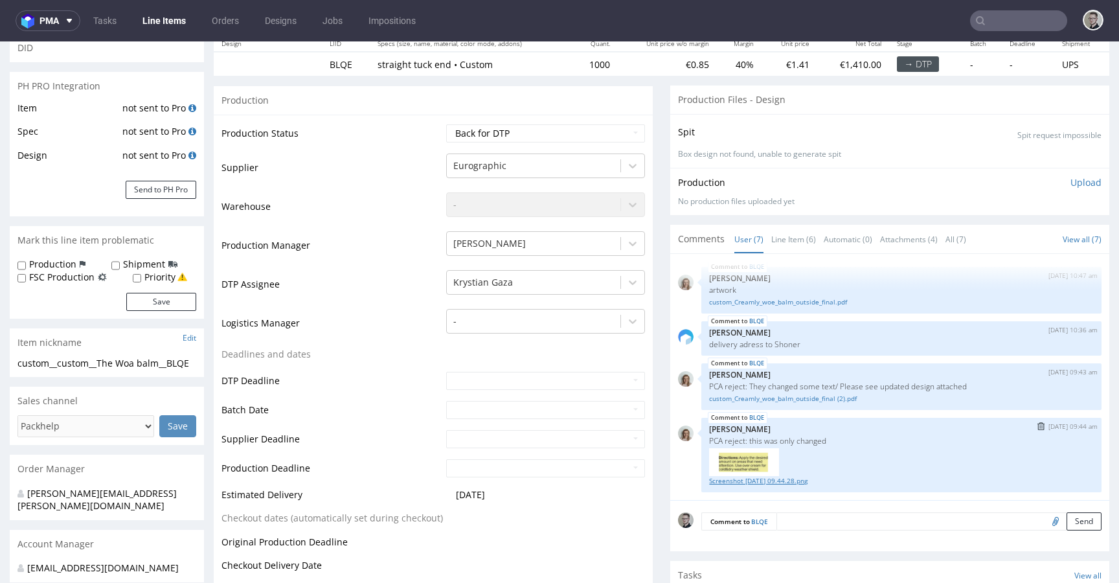
click at [786, 479] on link "Screenshot [DATE] 09.44.28.png" at bounding box center [901, 481] width 385 height 10
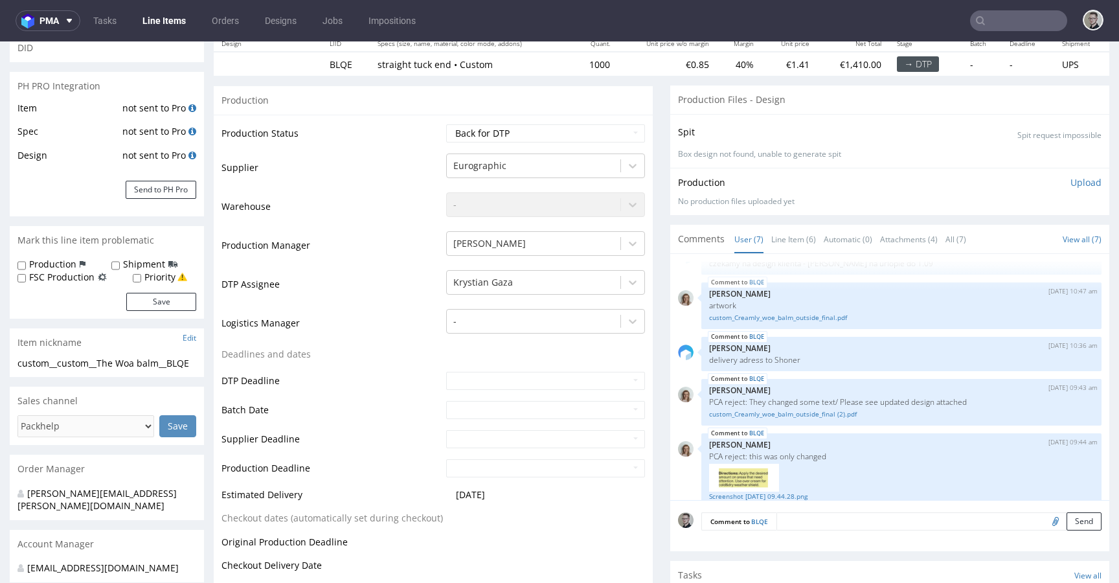
scroll to position [131, 0]
